Goal: Task Accomplishment & Management: Manage account settings

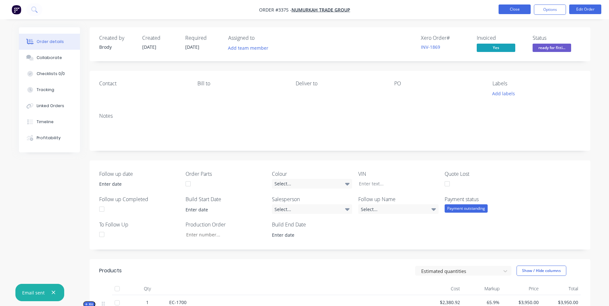
click at [519, 8] on button "Close" at bounding box center [514, 9] width 32 height 10
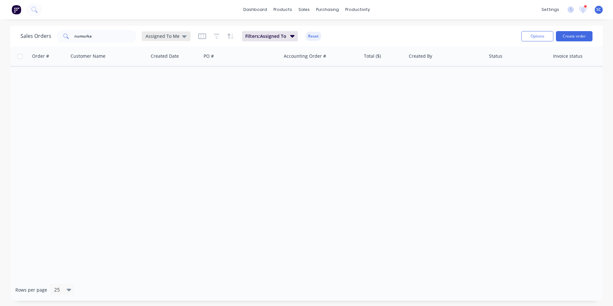
click at [170, 38] on span "Assigned To Me" at bounding box center [163, 36] width 34 height 7
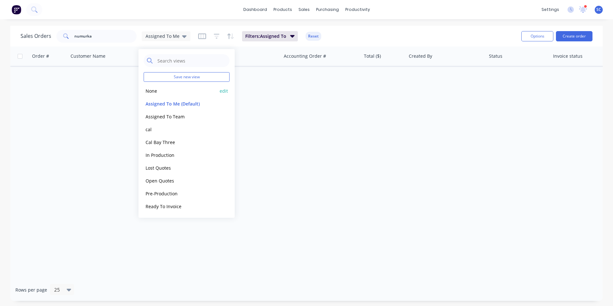
click at [160, 92] on button "None" at bounding box center [180, 90] width 73 height 7
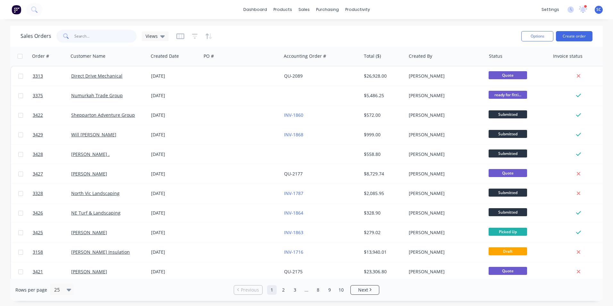
drag, startPoint x: 100, startPoint y: 39, endPoint x: 60, endPoint y: 37, distance: 40.2
click at [60, 37] on div "numurka" at bounding box center [96, 36] width 80 height 13
type input "meridi"
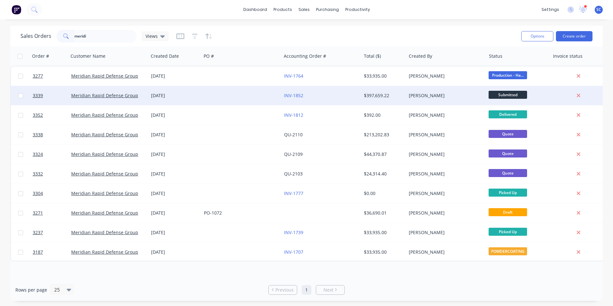
click at [441, 98] on div "[PERSON_NAME]" at bounding box center [444, 95] width 71 height 6
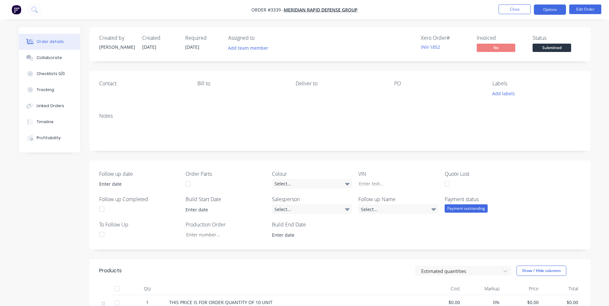
click at [547, 12] on button "Options" at bounding box center [550, 9] width 32 height 10
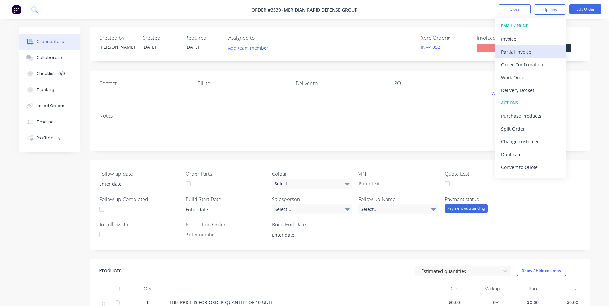
click at [514, 55] on div "Partial Invoice" at bounding box center [530, 51] width 59 height 9
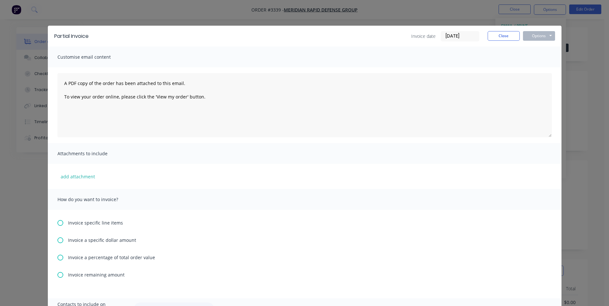
click at [59, 240] on icon at bounding box center [60, 240] width 6 height 6
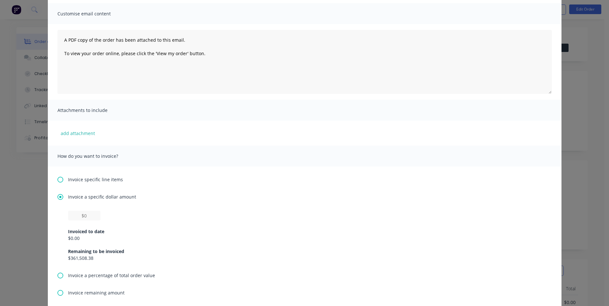
scroll to position [64, 0]
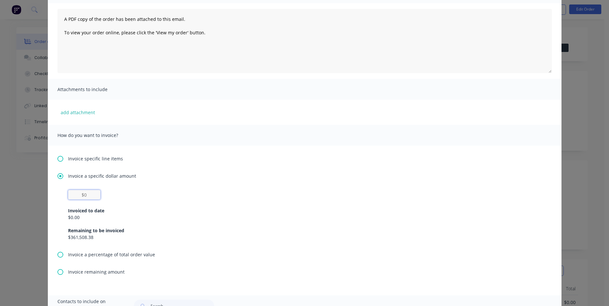
click at [85, 194] on input "text" at bounding box center [84, 195] width 32 height 10
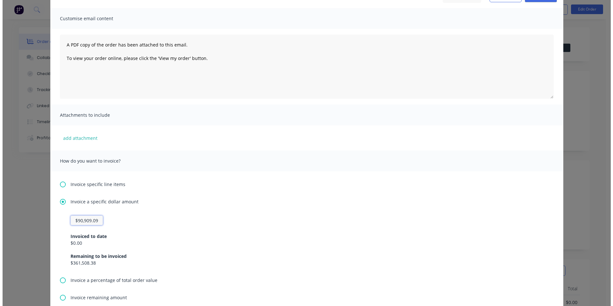
scroll to position [0, 0]
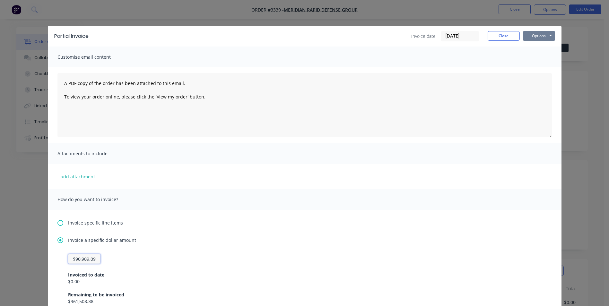
type input "$90,909.09"
click at [538, 40] on button "Options" at bounding box center [539, 36] width 32 height 10
click at [545, 59] on button "Print" at bounding box center [543, 58] width 41 height 11
click at [499, 40] on button "Close" at bounding box center [503, 36] width 32 height 10
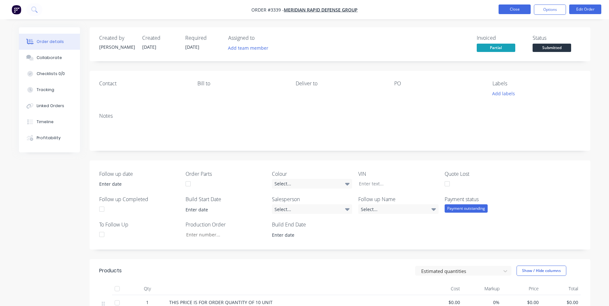
click at [510, 12] on button "Close" at bounding box center [514, 9] width 32 height 10
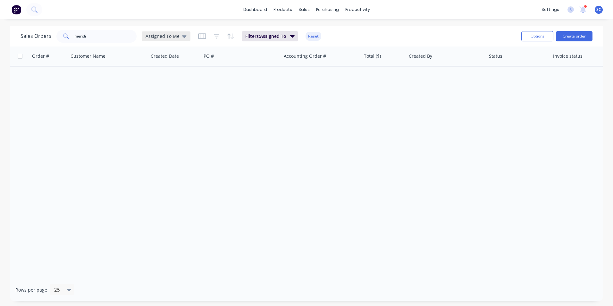
click at [169, 36] on span "Assigned To Me" at bounding box center [163, 36] width 34 height 7
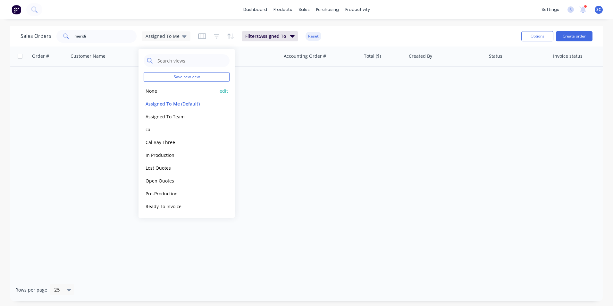
click at [163, 91] on button "None" at bounding box center [180, 90] width 73 height 7
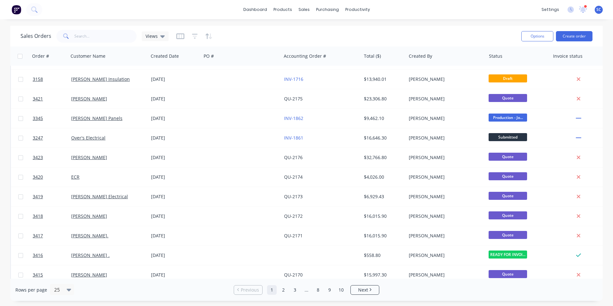
scroll to position [279, 0]
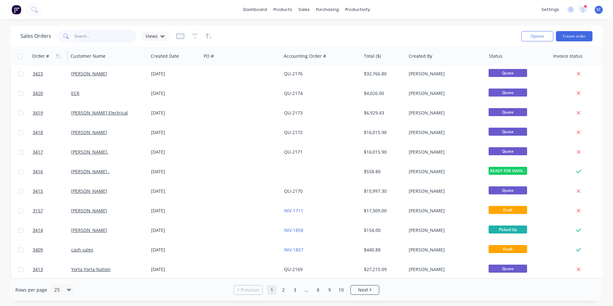
drag, startPoint x: 102, startPoint y: 36, endPoint x: 49, endPoint y: 53, distance: 55.1
click at [59, 51] on div "Sales Orders meridi Views Options Create order Order # Customer Name Created Da…" at bounding box center [306, 163] width 593 height 275
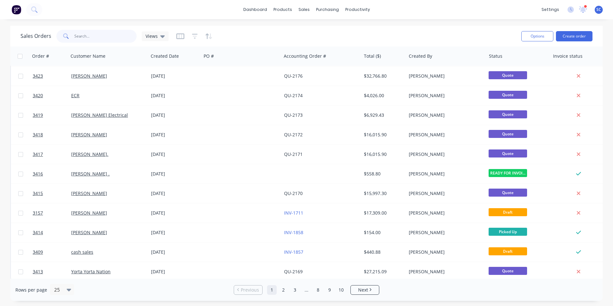
click at [90, 35] on input "text" at bounding box center [105, 36] width 63 height 13
click at [313, 28] on link "Sales Orders" at bounding box center [337, 30] width 85 height 13
click at [153, 36] on span "Views" at bounding box center [152, 36] width 12 height 7
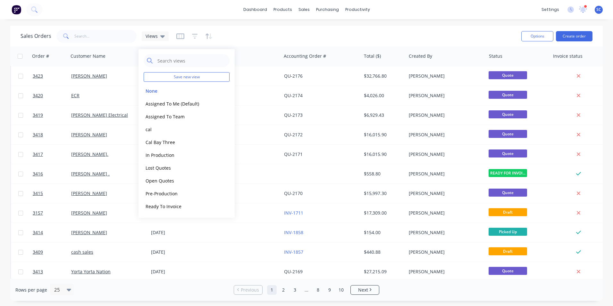
click at [247, 28] on div "Sales Orders Views Options Create order" at bounding box center [306, 36] width 593 height 21
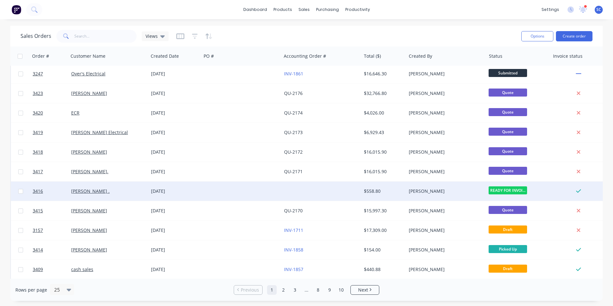
scroll to position [279, 0]
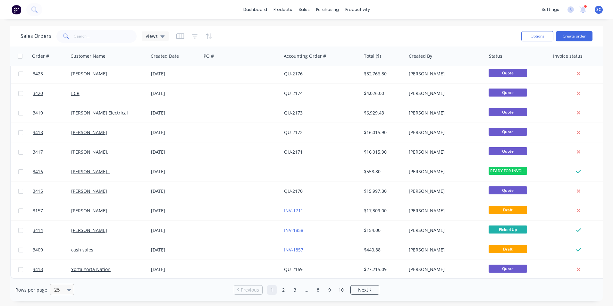
click at [68, 289] on icon at bounding box center [69, 290] width 4 height 3
click at [58, 278] on div "100" at bounding box center [61, 274] width 24 height 12
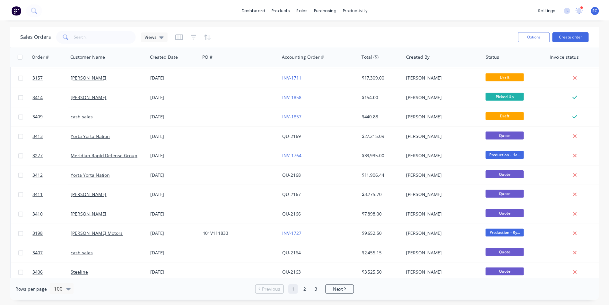
scroll to position [417, 0]
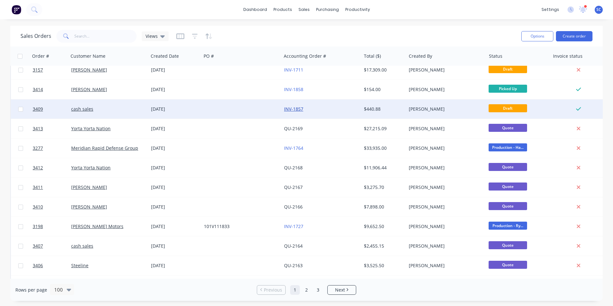
click at [292, 109] on link "INV-1857" at bounding box center [293, 109] width 19 height 6
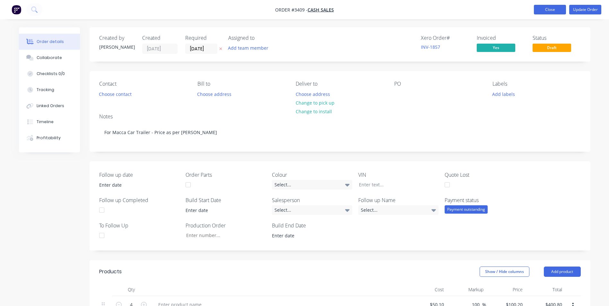
click at [551, 8] on button "Close" at bounding box center [550, 10] width 32 height 10
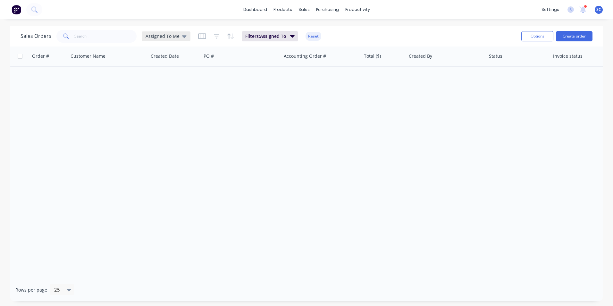
click at [164, 26] on div "Sales Orders Assigned To Me Filters: Assigned To Reset Options Create order" at bounding box center [306, 36] width 593 height 21
click at [164, 38] on span "Assigned To Me" at bounding box center [163, 36] width 34 height 7
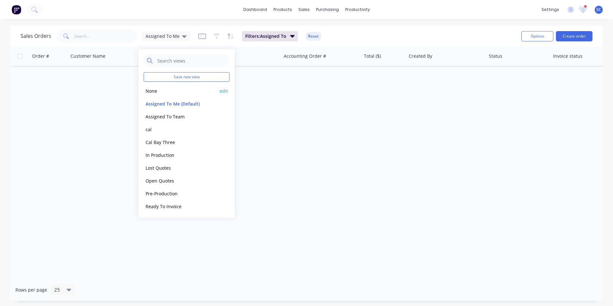
click at [156, 90] on button "None" at bounding box center [180, 90] width 73 height 7
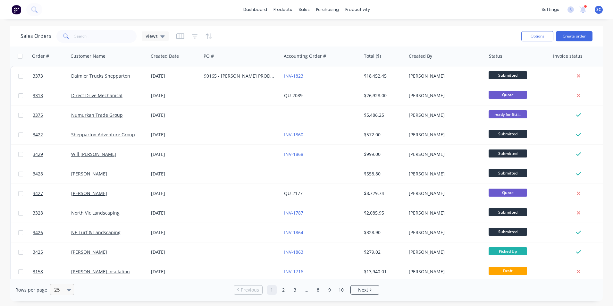
click at [61, 291] on div at bounding box center [59, 290] width 11 height 8
click at [56, 277] on div "100" at bounding box center [61, 274] width 24 height 12
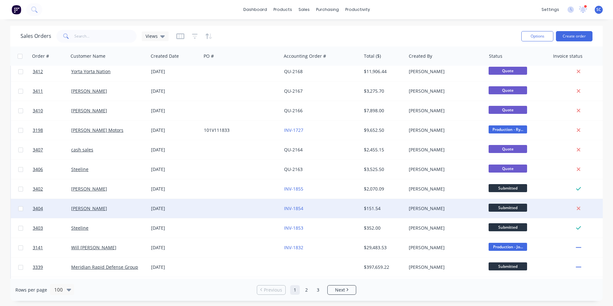
scroll to position [642, 0]
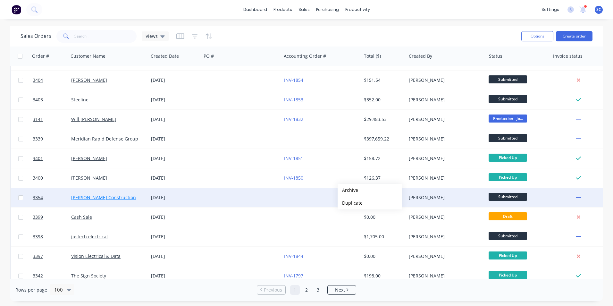
drag, startPoint x: 6, startPoint y: 191, endPoint x: 75, endPoint y: 198, distance: 68.7
click at [6, 191] on div "Sales Orders Views Options Create order Order # Customer Name Created Date PO #…" at bounding box center [306, 163] width 613 height 275
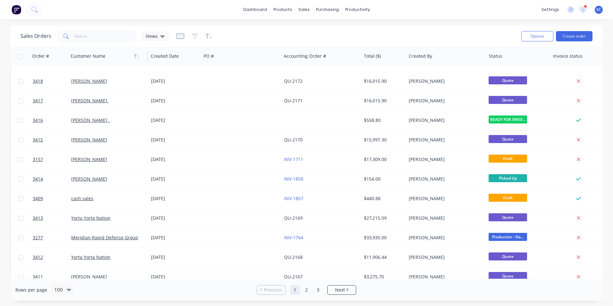
scroll to position [321, 0]
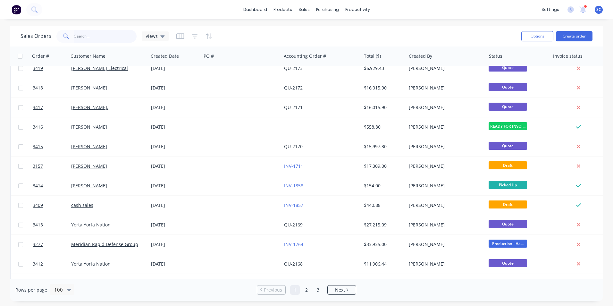
click at [103, 41] on input "text" at bounding box center [105, 36] width 63 height 13
type input "[PERSON_NAME]"
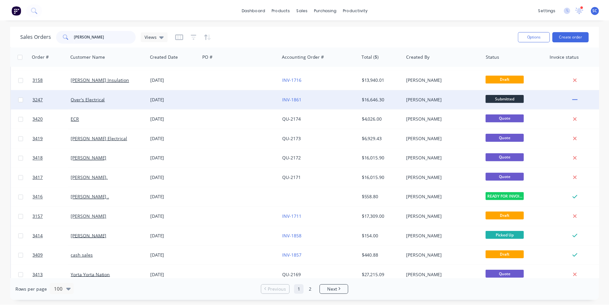
scroll to position [128, 0]
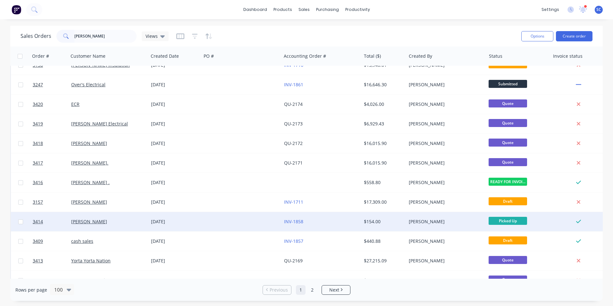
click at [344, 224] on div "INV-1858" at bounding box center [319, 221] width 71 height 6
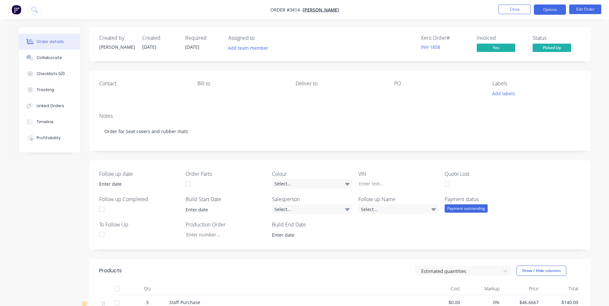
click at [547, 7] on button "Options" at bounding box center [550, 9] width 32 height 10
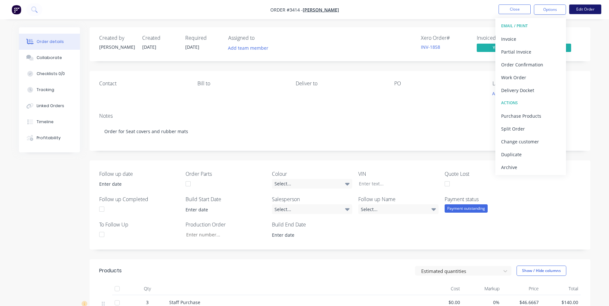
click at [580, 8] on button "Edit Order" at bounding box center [585, 9] width 32 height 10
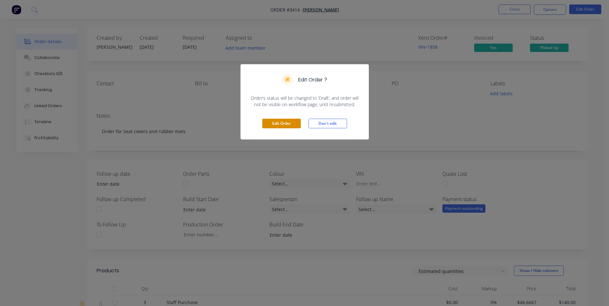
click at [284, 122] on button "Edit Order" at bounding box center [281, 124] width 38 height 10
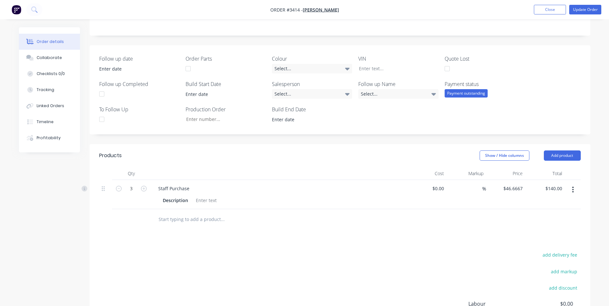
scroll to position [172, 0]
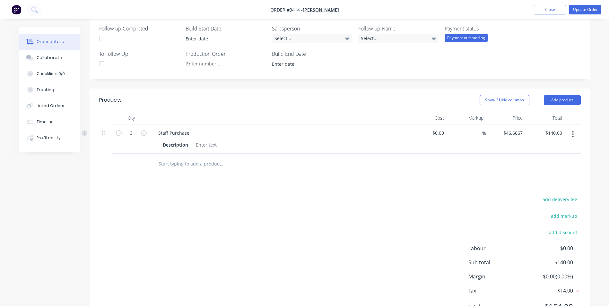
click at [179, 168] on input "text" at bounding box center [222, 164] width 128 height 13
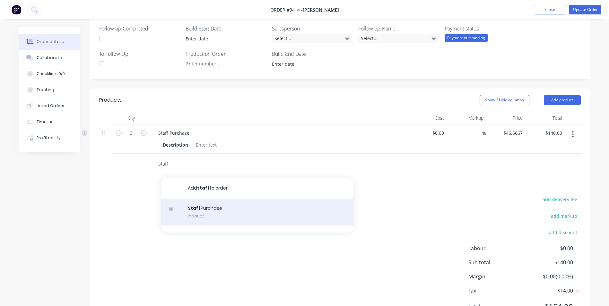
type input "staff"
click at [202, 215] on div "Staff Purchase Product" at bounding box center [257, 212] width 192 height 27
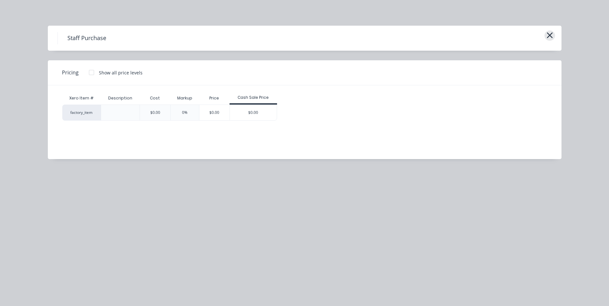
click at [552, 35] on icon "button" at bounding box center [549, 35] width 7 height 9
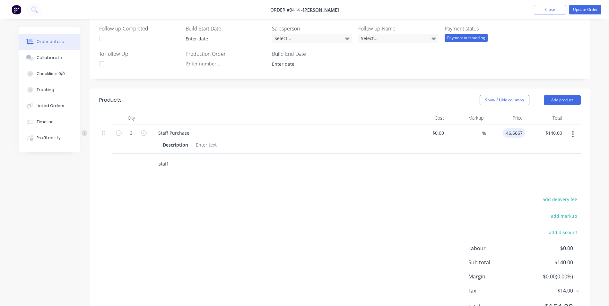
click at [510, 133] on input "46.6667" at bounding box center [515, 132] width 20 height 9
type input "$50.00"
type input "$150.00"
click at [407, 194] on div "Products Show / Hide columns Add product Qty Cost Markup Price Total 3 Staff Pu…" at bounding box center [340, 209] width 500 height 240
click at [587, 7] on button "Update Order" at bounding box center [585, 10] width 32 height 10
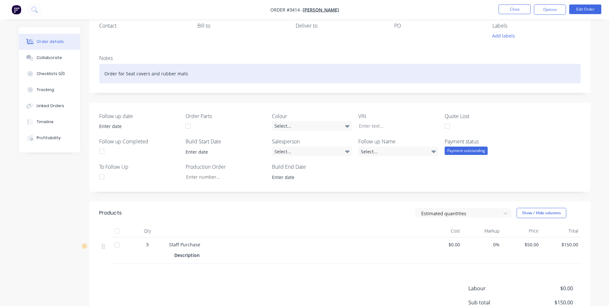
scroll to position [2, 0]
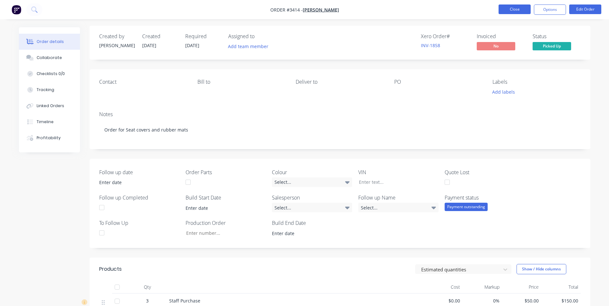
click at [514, 10] on button "Close" at bounding box center [514, 9] width 32 height 10
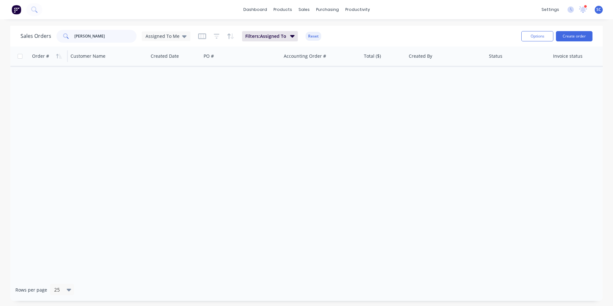
drag, startPoint x: 106, startPoint y: 35, endPoint x: 52, endPoint y: 50, distance: 55.7
click at [56, 52] on div "Sales Orders brody Assigned To Me Filters: Assigned To Reset Options Create ord…" at bounding box center [306, 163] width 593 height 275
click at [167, 35] on span "Assigned To Me" at bounding box center [163, 36] width 34 height 7
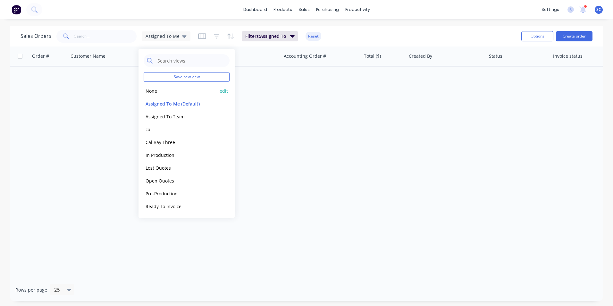
click at [161, 91] on button "None" at bounding box center [180, 90] width 73 height 7
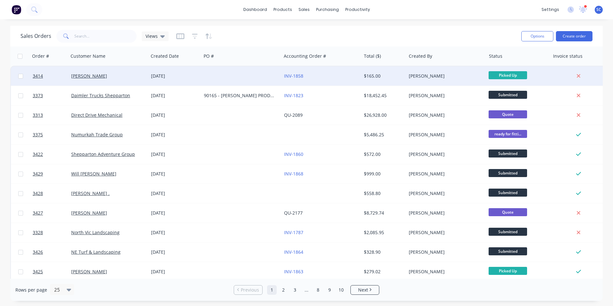
click at [338, 74] on div "INV-1858" at bounding box center [319, 76] width 71 height 6
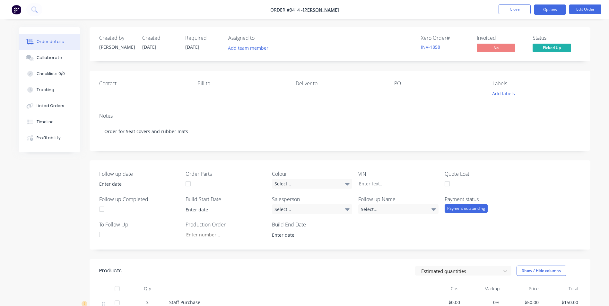
click at [544, 11] on button "Options" at bounding box center [550, 9] width 32 height 10
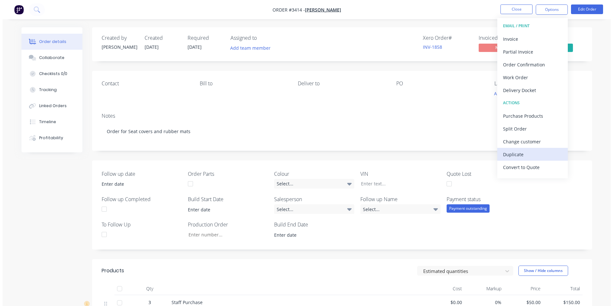
scroll to position [10, 0]
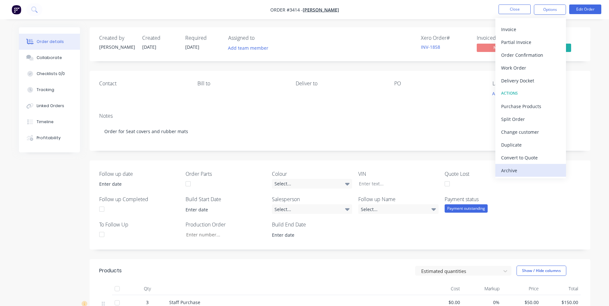
click at [519, 172] on div "Archive" at bounding box center [530, 170] width 59 height 9
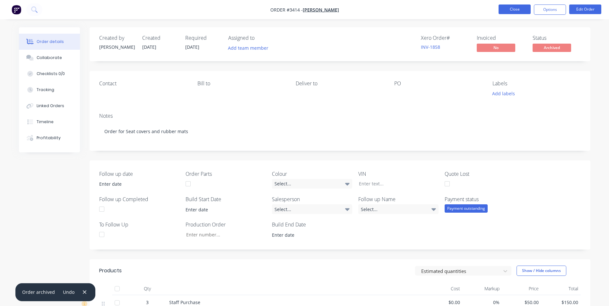
click at [516, 6] on button "Close" at bounding box center [514, 9] width 32 height 10
